Goal: Check status: Check status

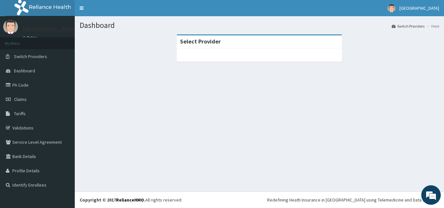
click at [82, 117] on div "Dashboard Switch Providers Here Select Provider" at bounding box center [259, 104] width 369 height 176
click at [297, 151] on div "Dashboard Switch Providers Here Select Provider" at bounding box center [259, 104] width 369 height 176
click at [444, 81] on section "Select Provider" at bounding box center [259, 70] width 369 height 81
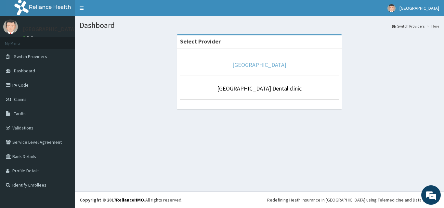
click at [263, 66] on link "[GEOGRAPHIC_DATA]" at bounding box center [259, 64] width 54 height 7
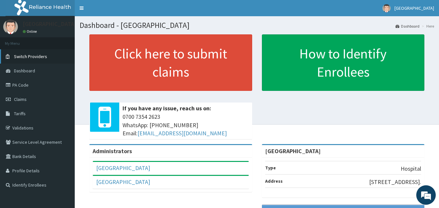
click at [33, 55] on span "Switch Providers" at bounding box center [30, 57] width 33 height 6
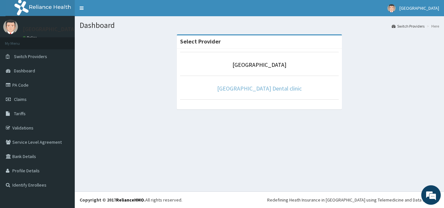
click at [263, 90] on link "[GEOGRAPHIC_DATA] Dental clinic" at bounding box center [259, 88] width 85 height 7
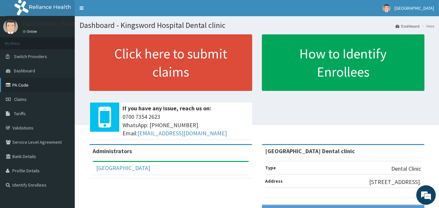
click at [25, 85] on link "PA Code" at bounding box center [37, 85] width 75 height 14
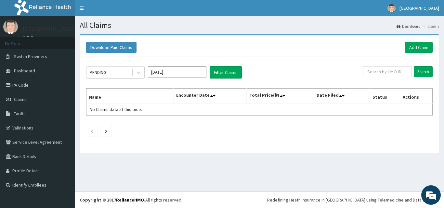
click at [25, 85] on link "PA Code" at bounding box center [37, 85] width 75 height 14
click at [138, 72] on icon at bounding box center [138, 72] width 7 height 7
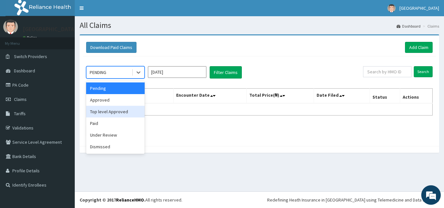
click at [121, 114] on div "Top level Approved" at bounding box center [115, 112] width 59 height 12
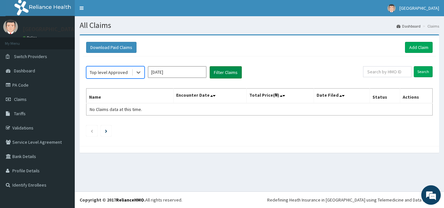
click at [231, 73] on button "Filter Claims" at bounding box center [226, 72] width 32 height 12
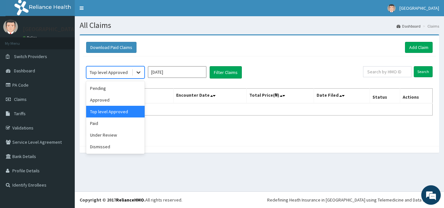
click at [140, 72] on icon at bounding box center [139, 73] width 4 height 2
click at [120, 98] on div "Approved" at bounding box center [115, 100] width 59 height 12
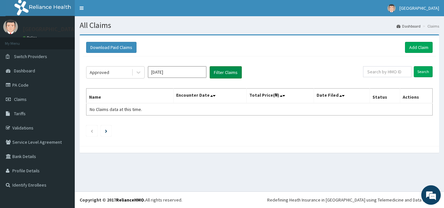
click at [219, 73] on button "Filter Claims" at bounding box center [226, 72] width 32 height 12
click at [21, 88] on link "PA Code" at bounding box center [37, 85] width 75 height 14
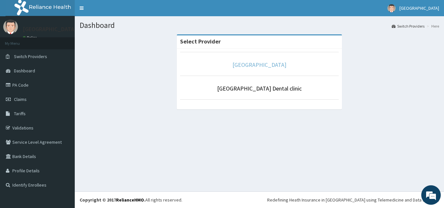
click at [264, 65] on link "[GEOGRAPHIC_DATA]" at bounding box center [259, 64] width 54 height 7
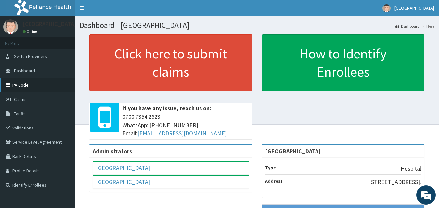
click at [22, 87] on link "PA Code" at bounding box center [37, 85] width 75 height 14
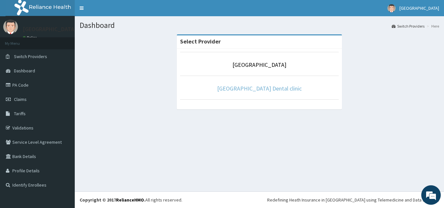
click at [258, 89] on link "Kingsword Hospital Dental clinic" at bounding box center [259, 88] width 85 height 7
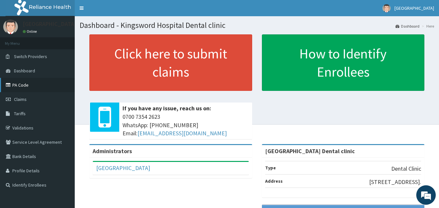
click at [24, 87] on link "PA Code" at bounding box center [37, 85] width 75 height 14
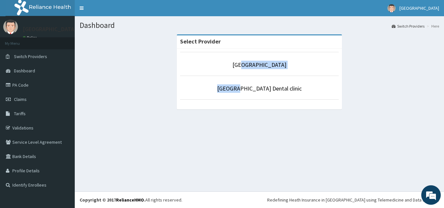
drag, startPoint x: 240, startPoint y: 80, endPoint x: 243, endPoint y: 69, distance: 11.4
click at [243, 69] on ul "[GEOGRAPHIC_DATA] [GEOGRAPHIC_DATA] Dental clinic" at bounding box center [259, 75] width 159 height 47
click at [228, 68] on p "[GEOGRAPHIC_DATA]" at bounding box center [259, 65] width 159 height 8
click at [249, 65] on link "[GEOGRAPHIC_DATA]" at bounding box center [259, 64] width 54 height 7
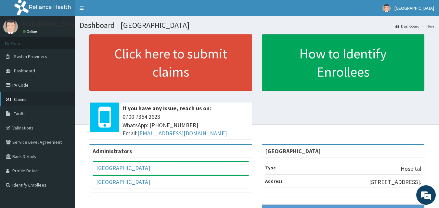
click at [22, 98] on span "Claims" at bounding box center [20, 100] width 13 height 6
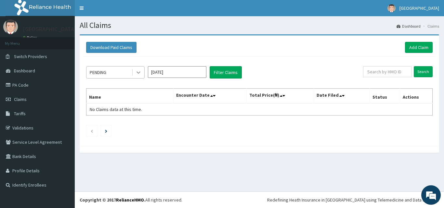
click at [137, 73] on icon at bounding box center [138, 72] width 7 height 7
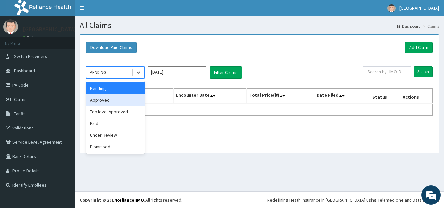
click at [125, 101] on div "Approved" at bounding box center [115, 100] width 59 height 12
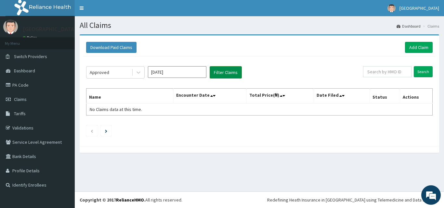
click at [225, 71] on button "Filter Claims" at bounding box center [226, 72] width 32 height 12
click at [220, 74] on button "Filter Claims" at bounding box center [226, 72] width 32 height 12
click at [139, 73] on icon at bounding box center [139, 73] width 4 height 2
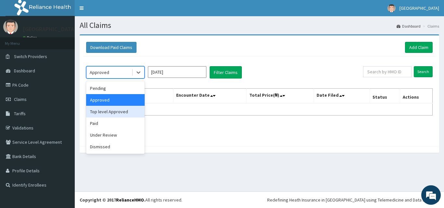
click at [122, 113] on div "Top level Approved" at bounding box center [115, 112] width 59 height 12
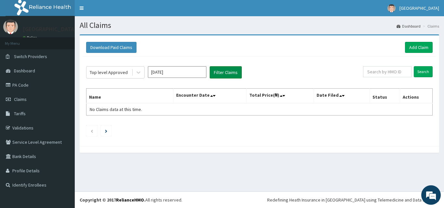
click at [225, 77] on button "Filter Claims" at bounding box center [226, 72] width 32 height 12
click at [191, 75] on input "[DATE]" at bounding box center [177, 72] width 59 height 12
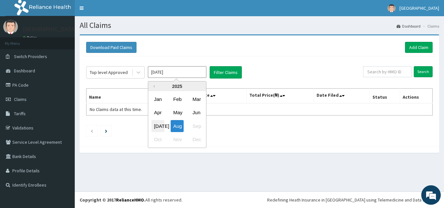
click at [161, 123] on div "Jul" at bounding box center [158, 126] width 13 height 12
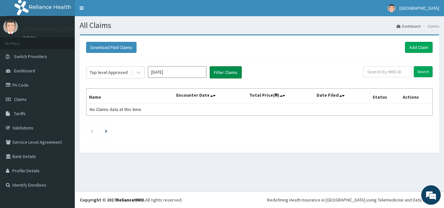
click at [224, 74] on button "Filter Claims" at bounding box center [226, 72] width 32 height 12
click at [139, 73] on icon at bounding box center [138, 72] width 7 height 7
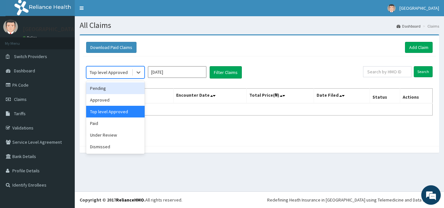
click at [117, 91] on div "Pending" at bounding box center [115, 89] width 59 height 12
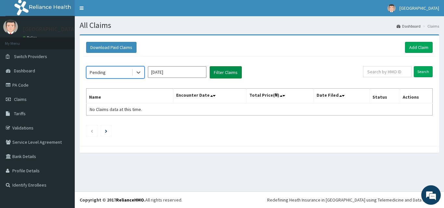
click at [222, 73] on button "Filter Claims" at bounding box center [226, 72] width 32 height 12
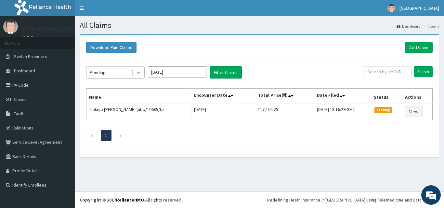
click at [137, 73] on icon at bounding box center [138, 72] width 7 height 7
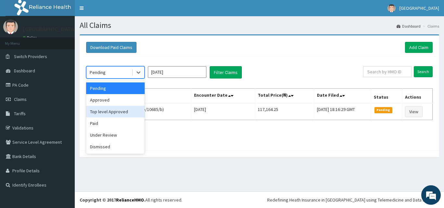
click at [108, 112] on div "Top level Approved" at bounding box center [115, 112] width 59 height 12
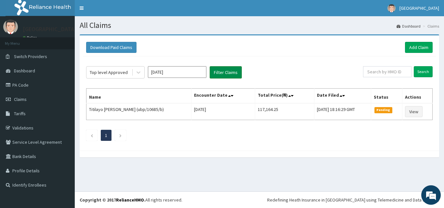
click at [229, 71] on button "Filter Claims" at bounding box center [226, 72] width 32 height 12
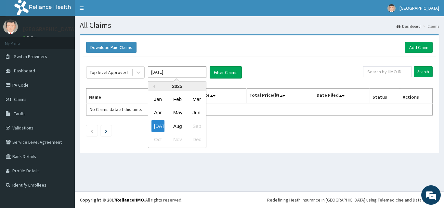
click at [169, 74] on input "Jul 2025" at bounding box center [177, 72] width 59 height 12
click at [179, 128] on div "Aug" at bounding box center [177, 126] width 13 height 12
type input "[DATE]"
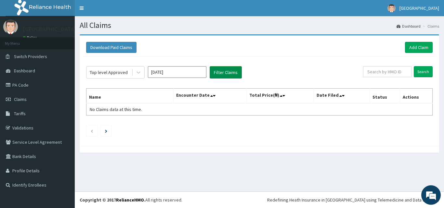
click at [220, 73] on button "Filter Claims" at bounding box center [226, 72] width 32 height 12
click at [139, 72] on icon at bounding box center [138, 72] width 7 height 7
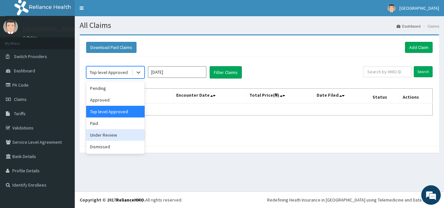
click at [115, 136] on div "Under Review" at bounding box center [115, 135] width 59 height 12
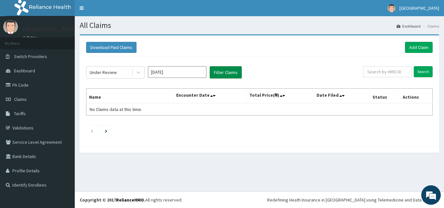
click at [225, 74] on button "Filter Claims" at bounding box center [226, 72] width 32 height 12
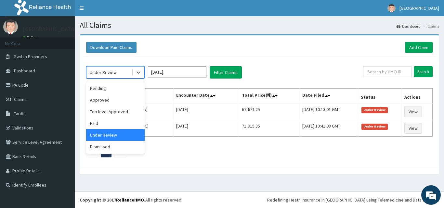
drag, startPoint x: 140, startPoint y: 73, endPoint x: 268, endPoint y: -16, distance: 155.4
click at [268, 0] on html "R EL Toggle navigation Kingsword Hospital Kingsword Hospital - kingswordhospita…" at bounding box center [222, 104] width 444 height 208
click at [52, 100] on link "Claims" at bounding box center [37, 99] width 75 height 14
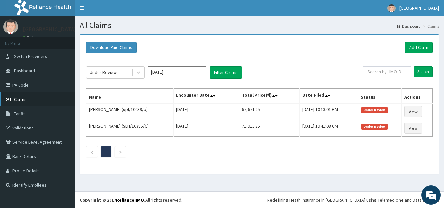
click at [52, 100] on link "Claims" at bounding box center [37, 99] width 75 height 14
